Goal: Information Seeking & Learning: Compare options

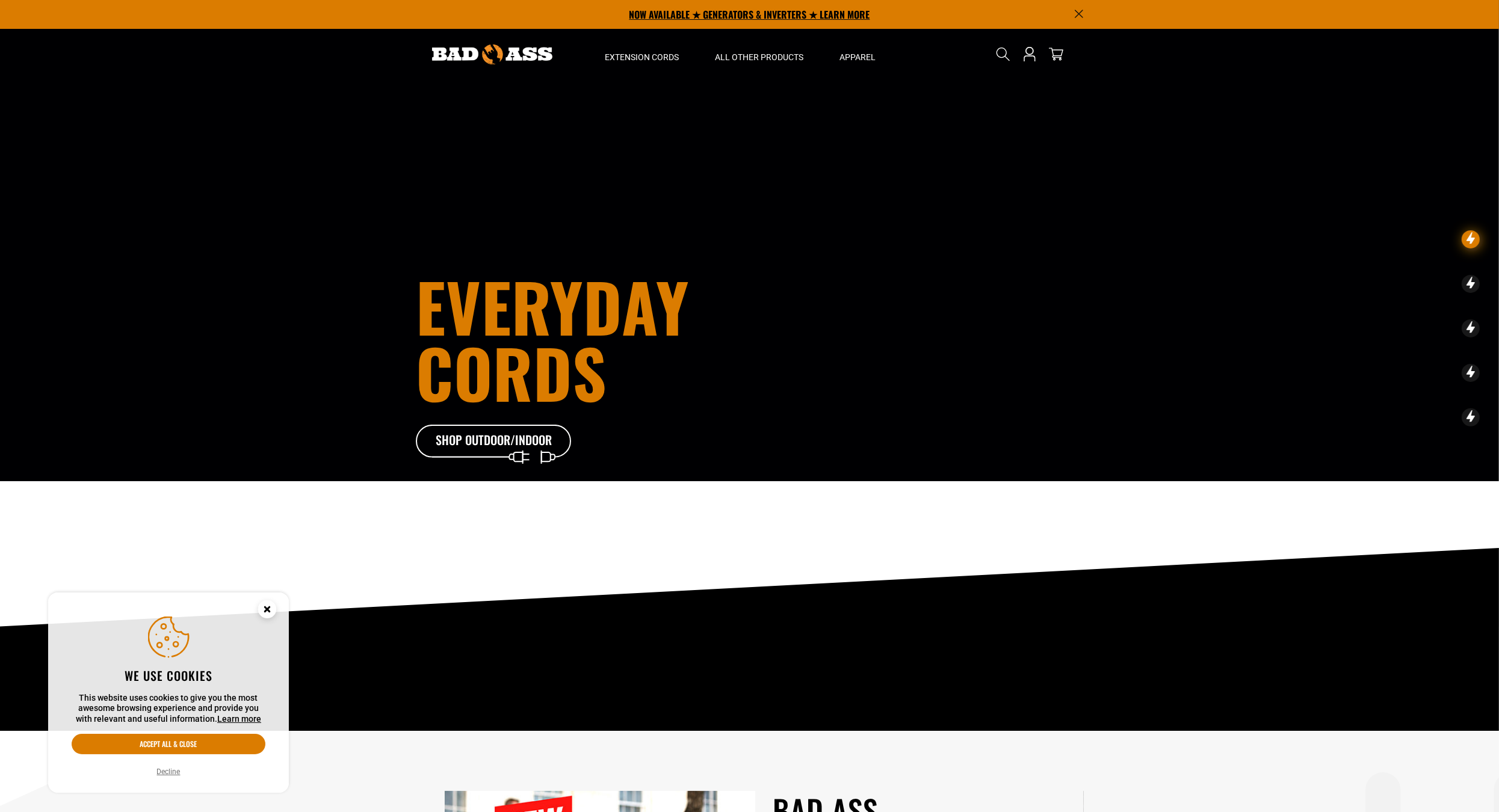
click at [739, 18] on p "NOW AVAILABLE ★ GENERATORS & INVERTERS ★ LEARN MORE" at bounding box center [750, 14] width 668 height 29
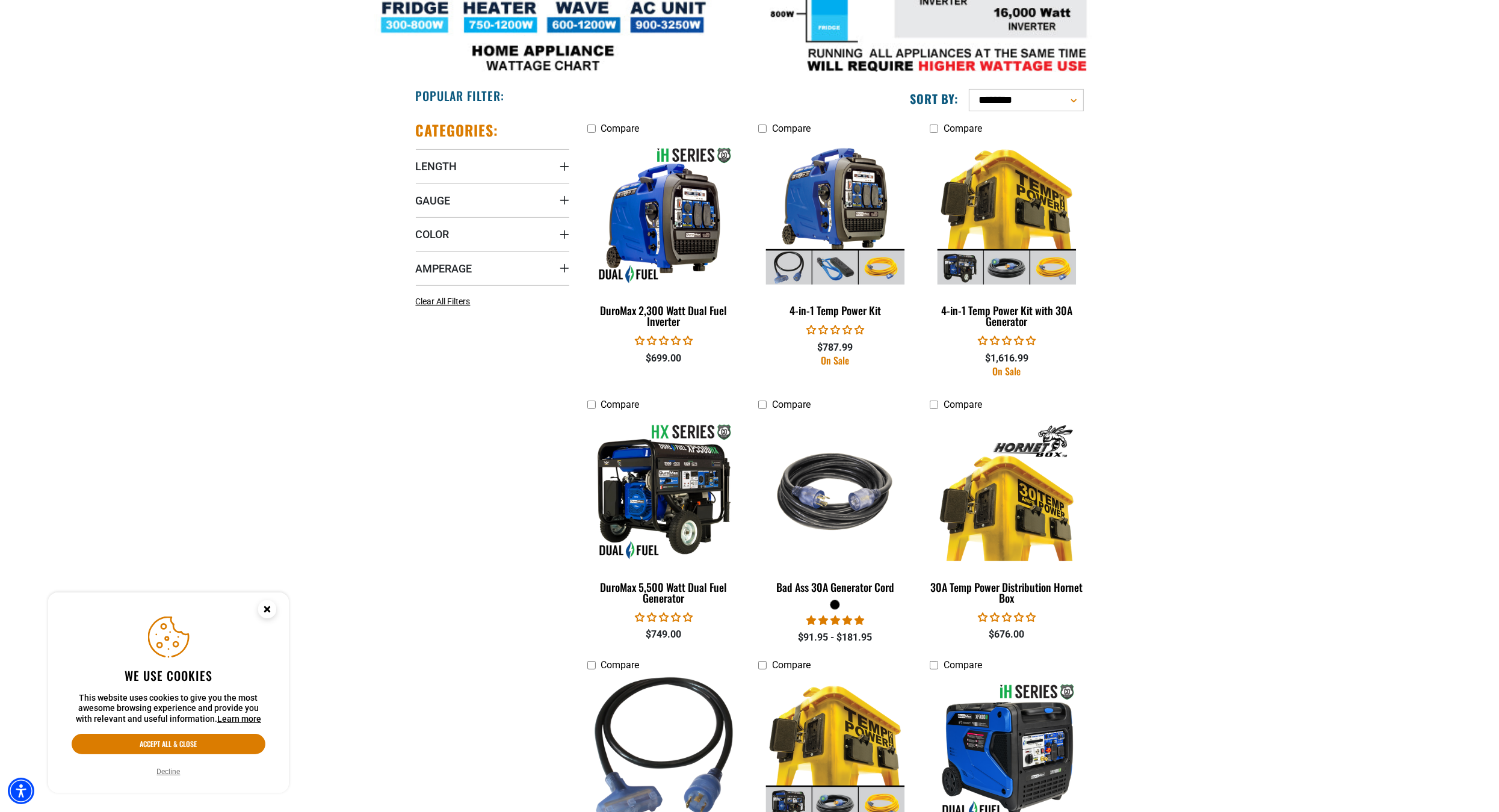
scroll to position [634, 0]
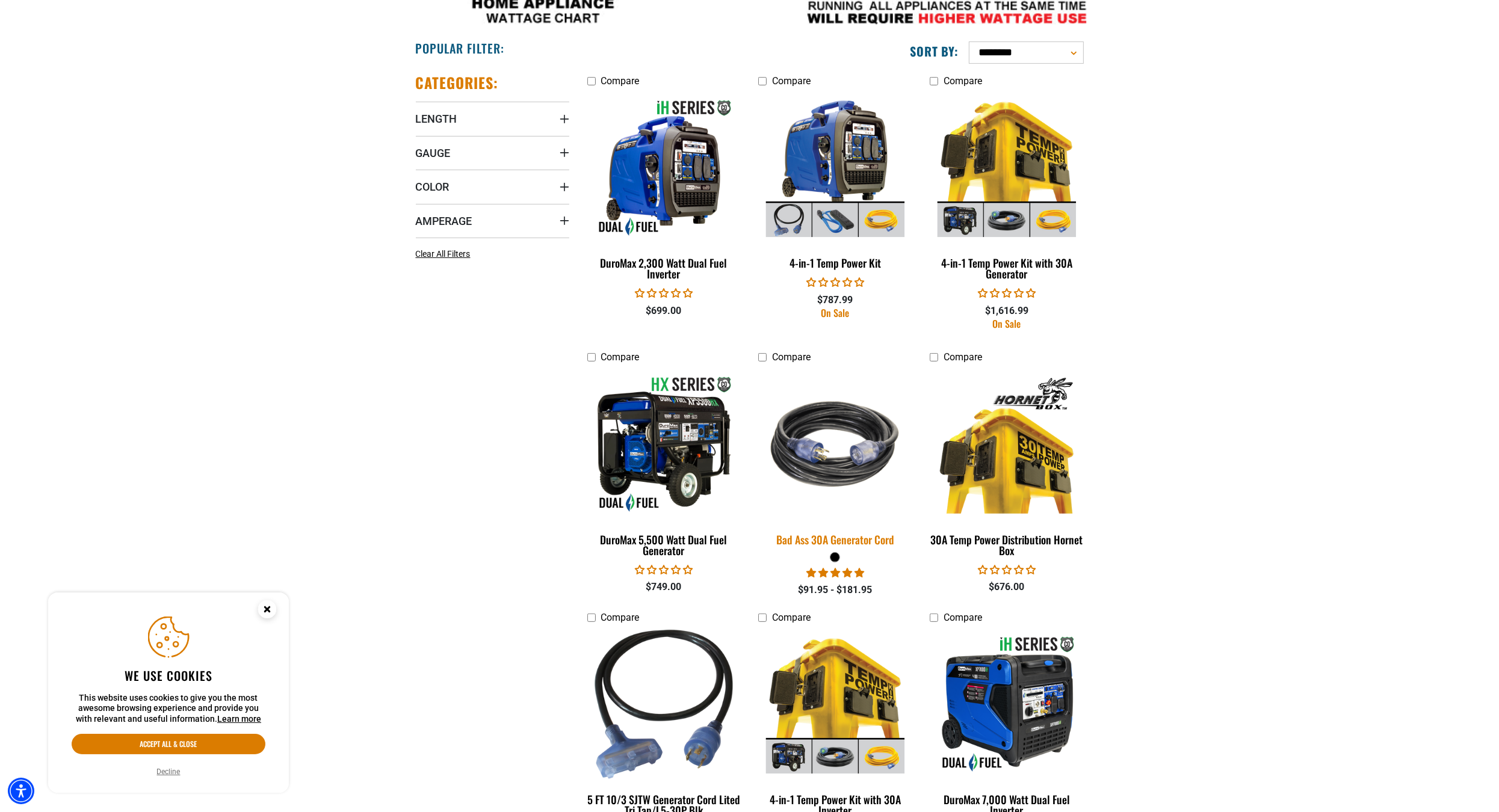
click at [845, 476] on img at bounding box center [835, 444] width 168 height 154
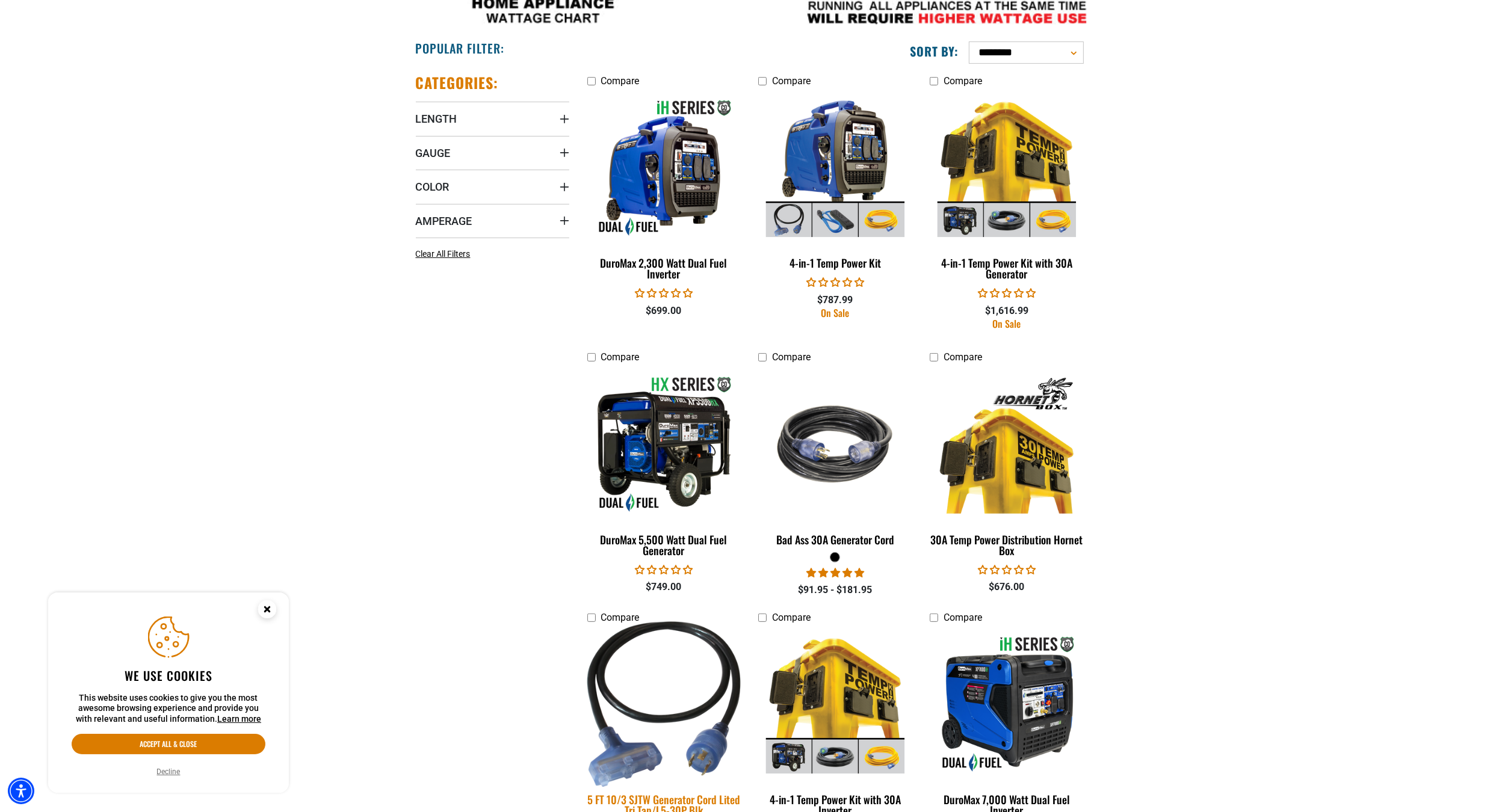
click at [657, 671] on img at bounding box center [663, 705] width 168 height 166
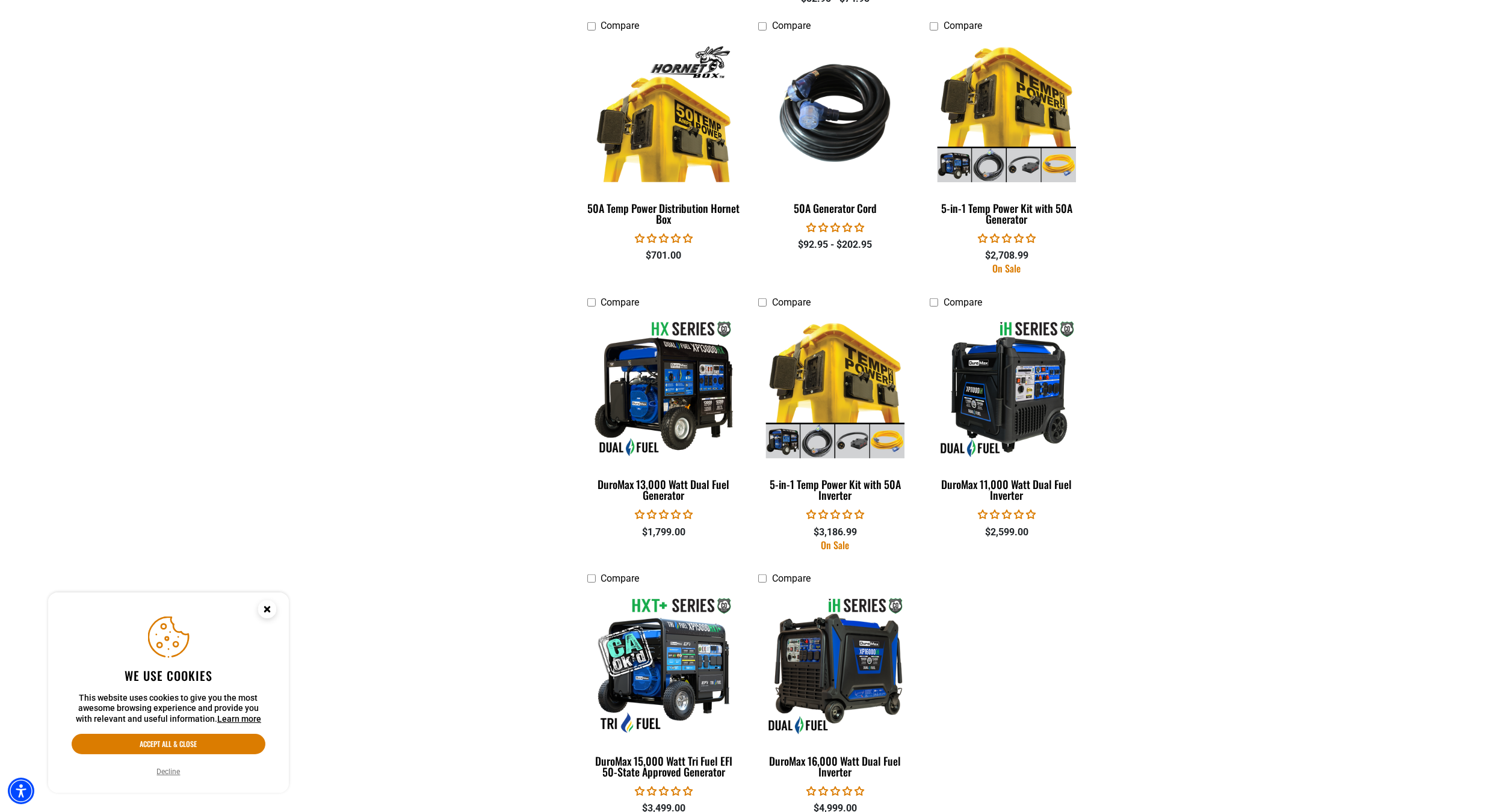
scroll to position [1795, 0]
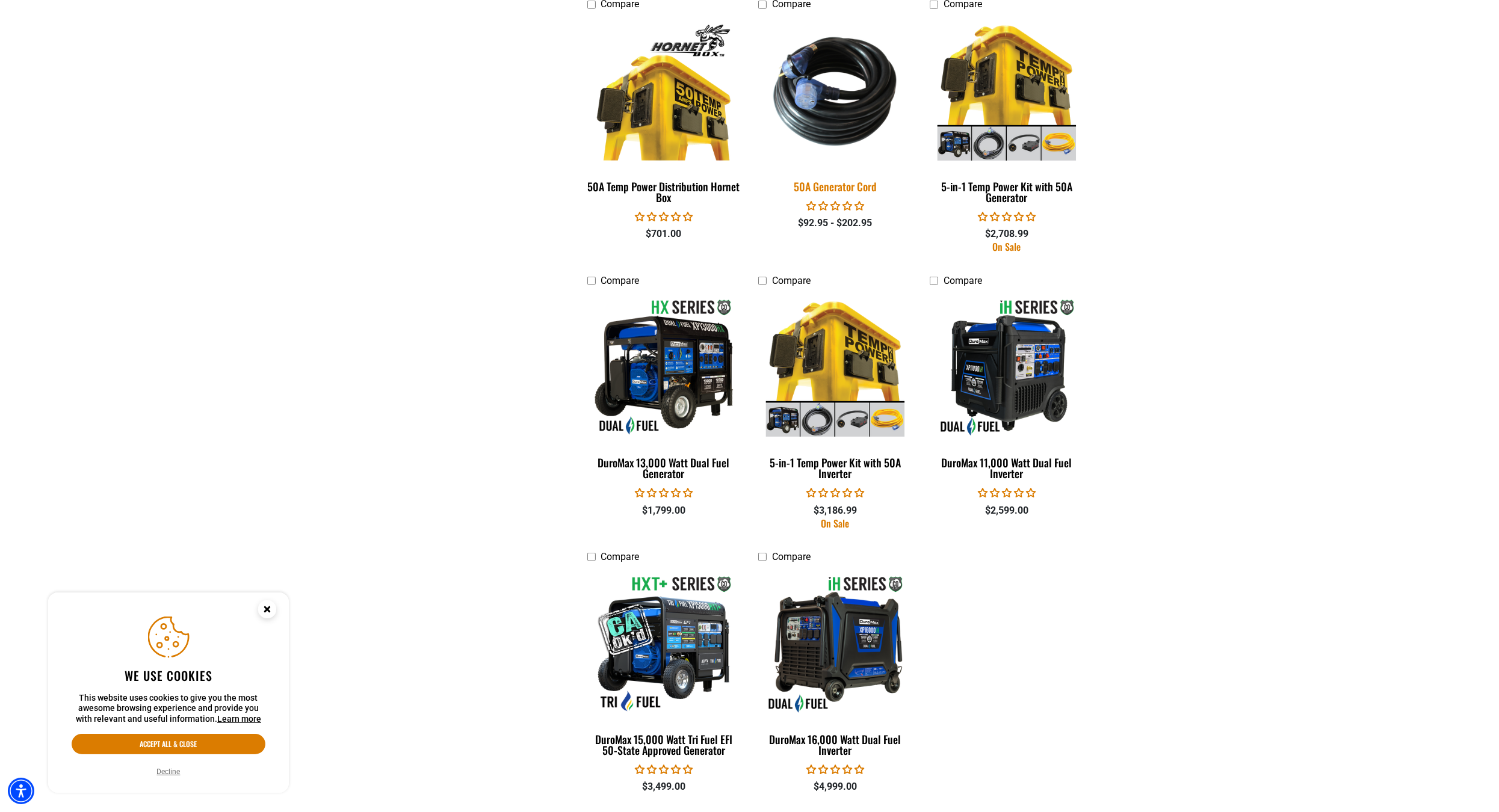
click at [849, 116] on img at bounding box center [835, 91] width 168 height 154
